Goal: Task Accomplishment & Management: Use online tool/utility

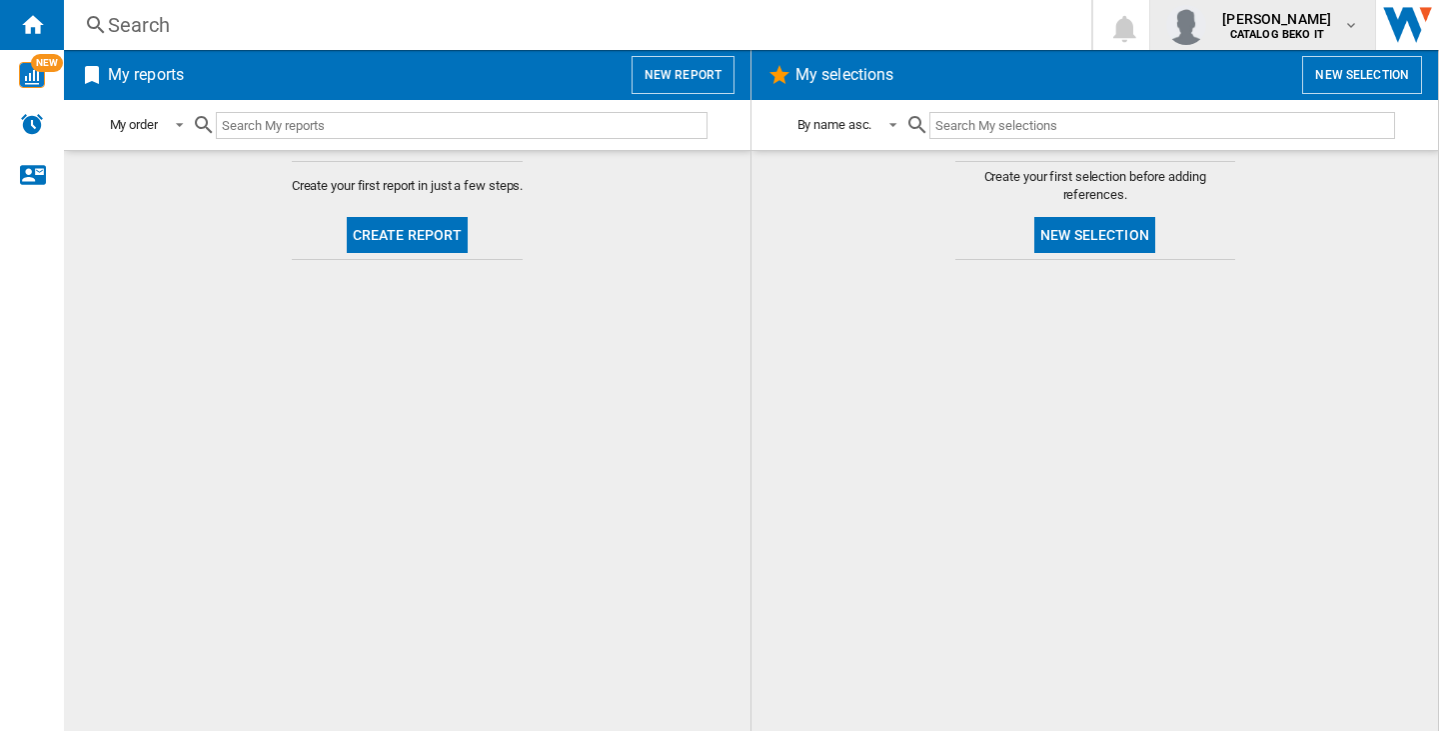
click at [1247, 15] on span "federica rigon" at bounding box center [1276, 19] width 109 height 20
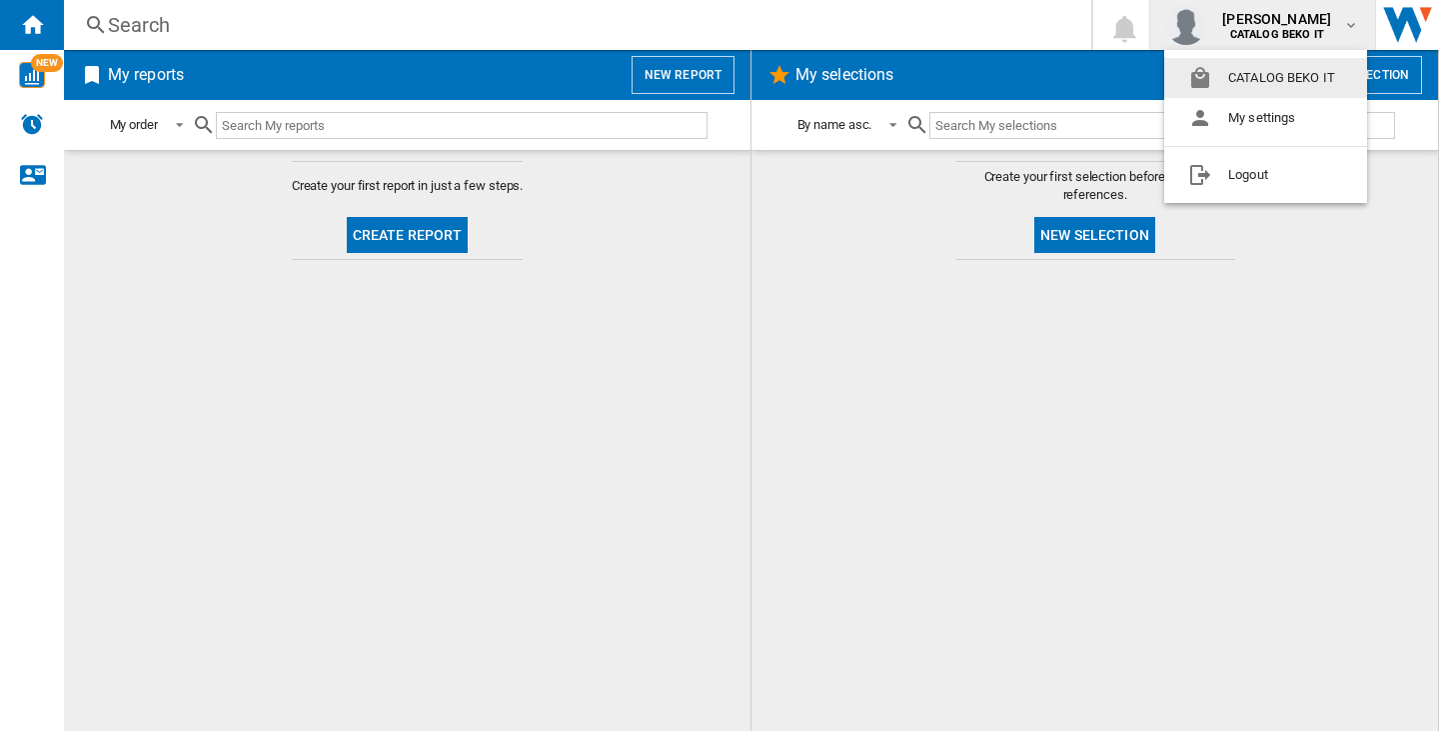
click at [688, 68] on md-backdrop at bounding box center [719, 365] width 1439 height 731
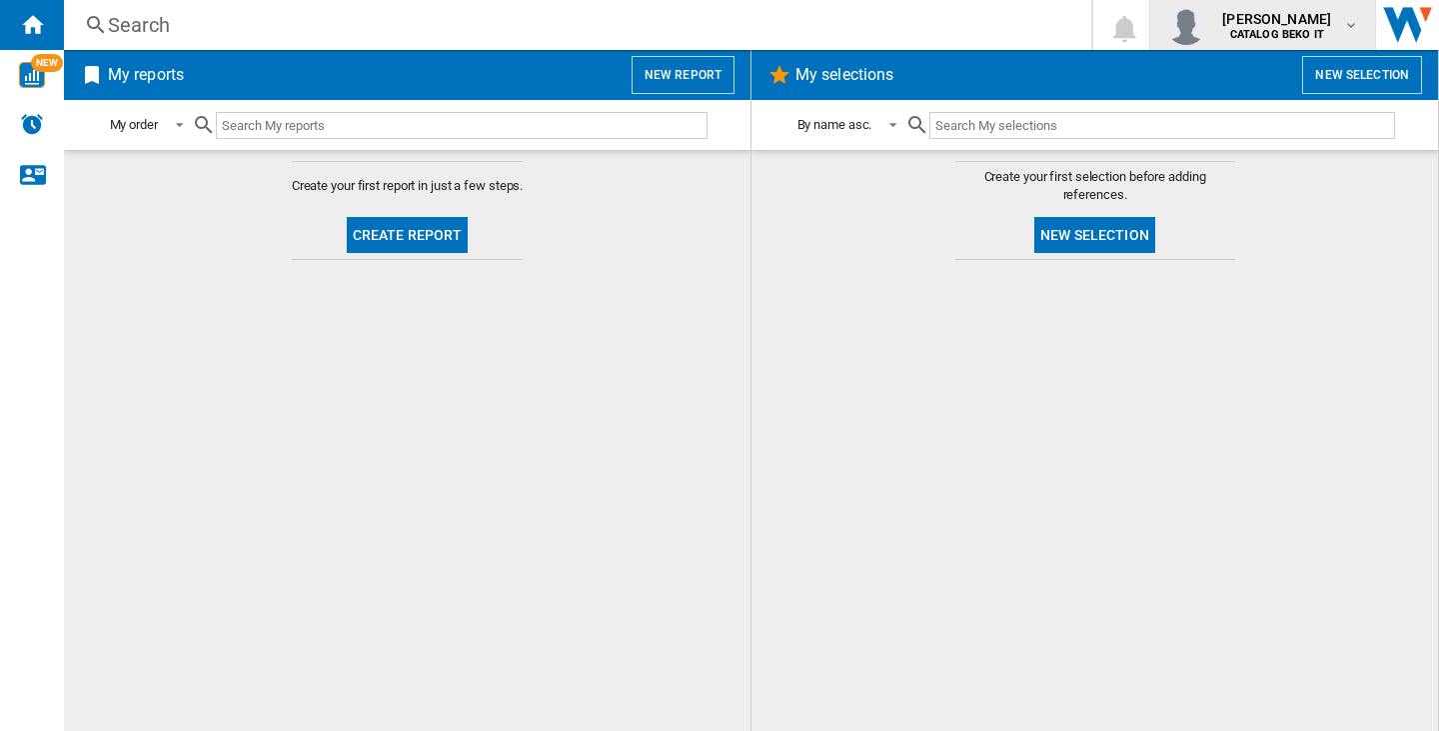
click at [1272, 33] on b "CATALOG BEKO IT" at bounding box center [1277, 34] width 94 height 13
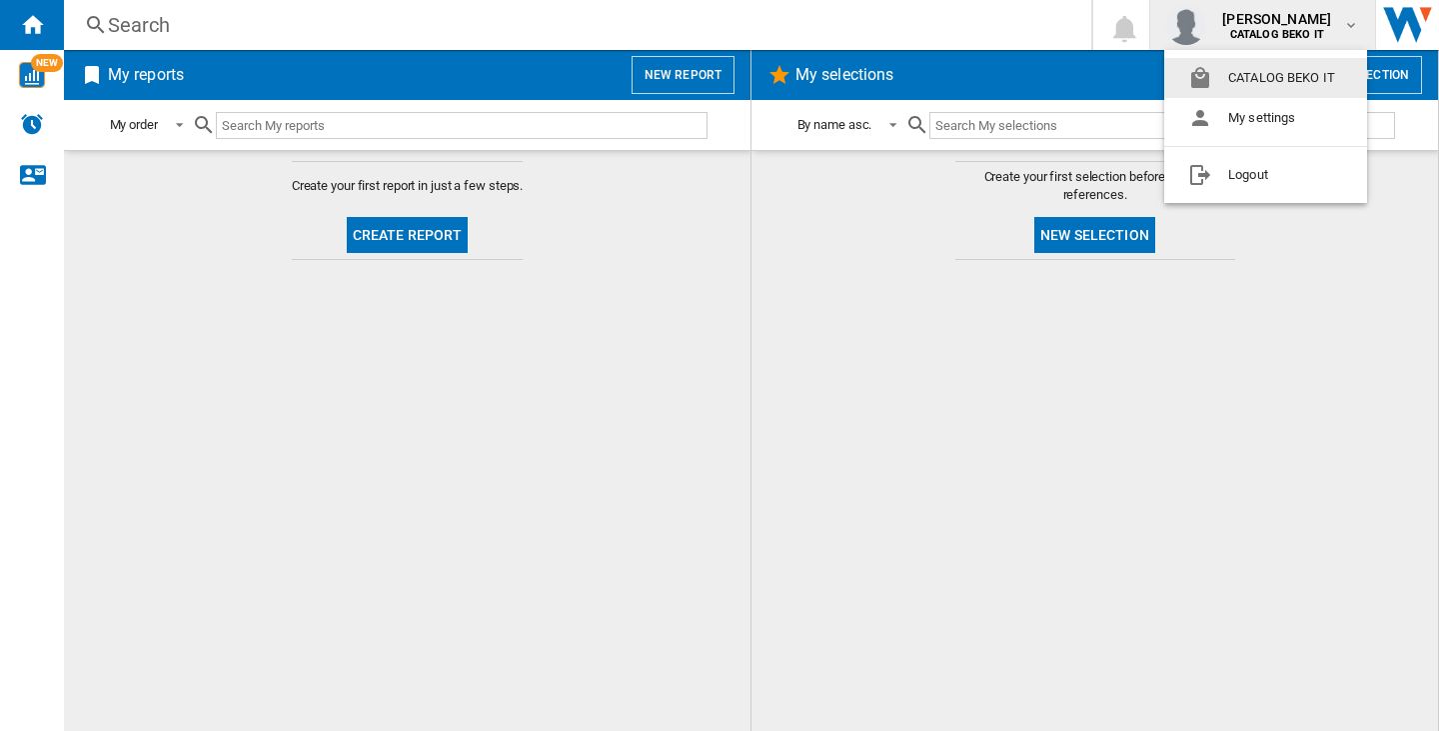
click at [709, 47] on md-backdrop at bounding box center [719, 365] width 1439 height 731
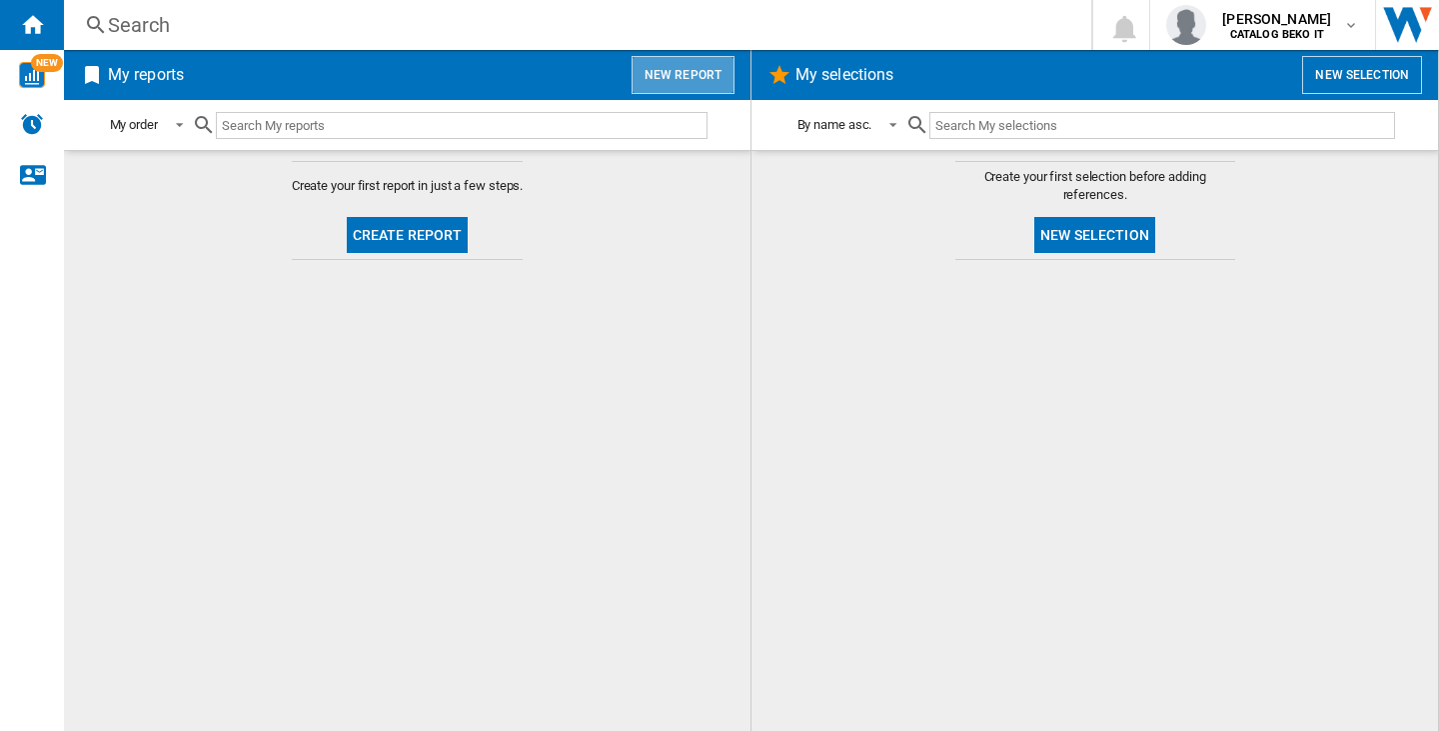
click at [705, 72] on button "New report" at bounding box center [683, 75] width 103 height 38
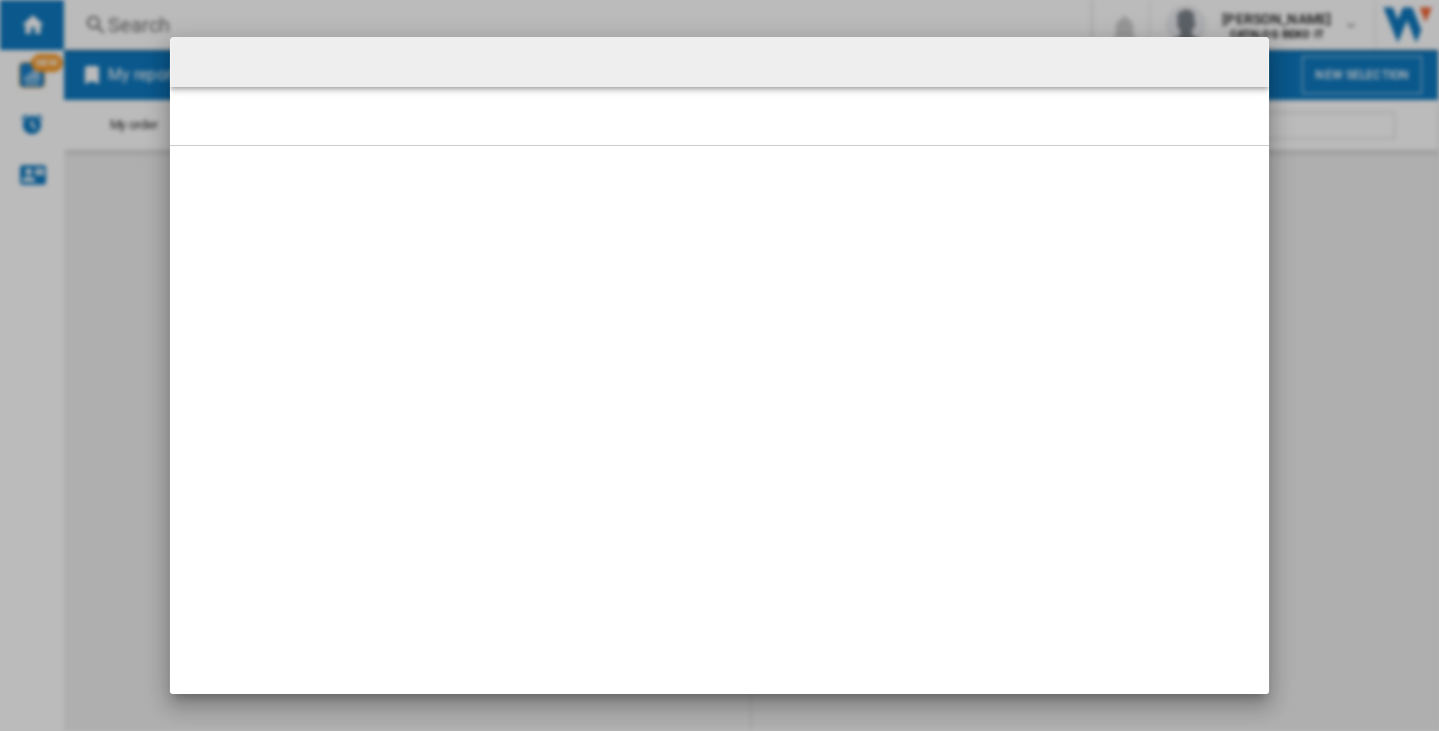
click at [1390, 323] on div at bounding box center [719, 365] width 1439 height 731
click at [1240, 62] on button "button" at bounding box center [1241, 62] width 40 height 40
click at [1098, 19] on div at bounding box center [719, 365] width 1439 height 731
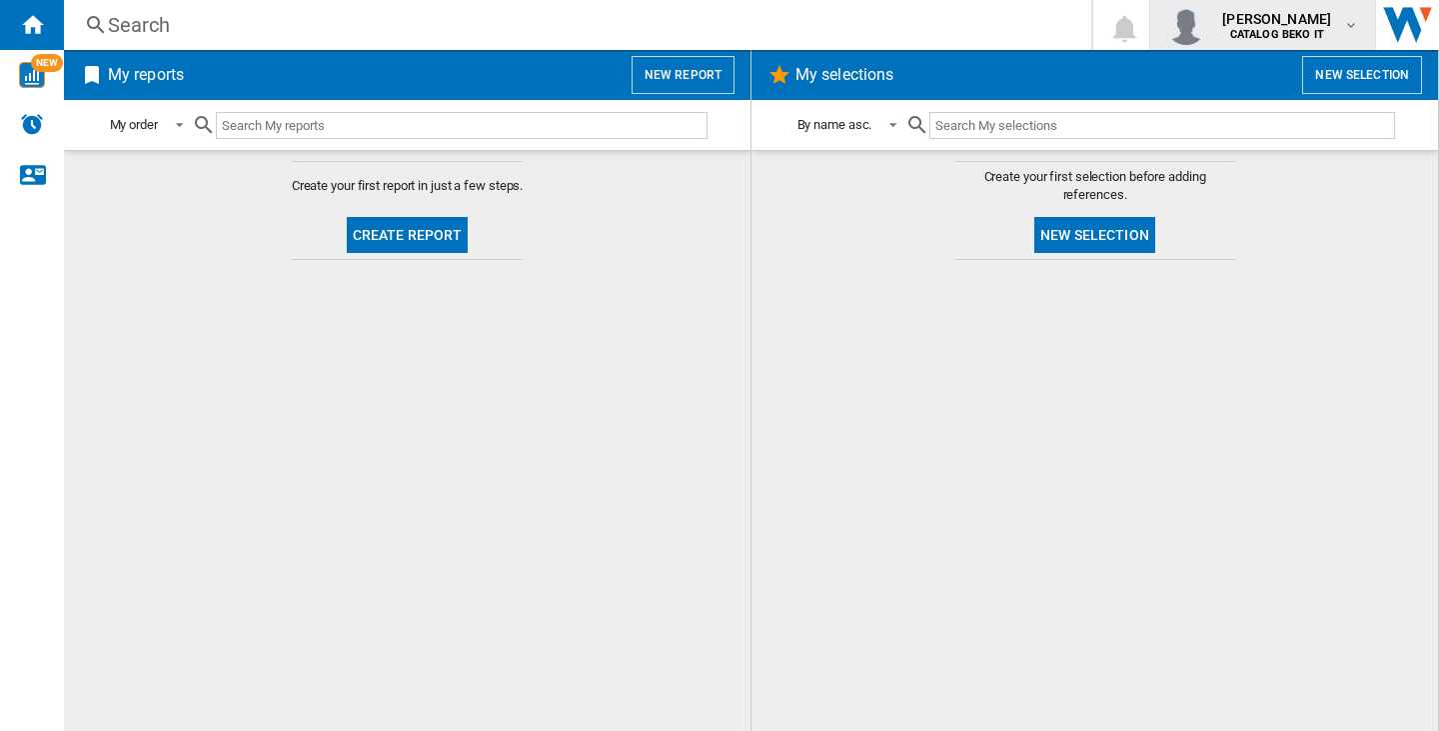
click at [1275, 26] on span "federica rigon" at bounding box center [1276, 19] width 109 height 20
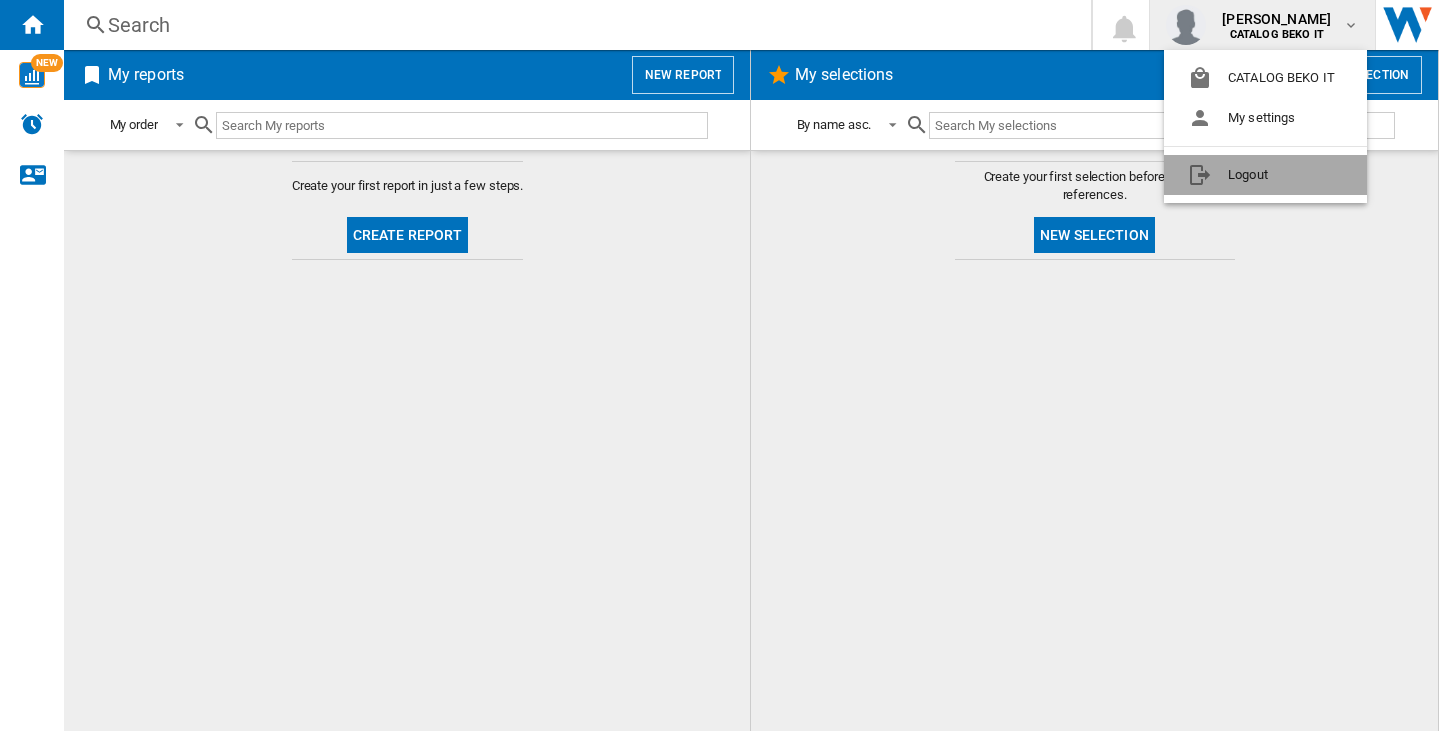
click at [1293, 165] on button "Logout" at bounding box center [1265, 175] width 203 height 40
